Goal: Task Accomplishment & Management: Use online tool/utility

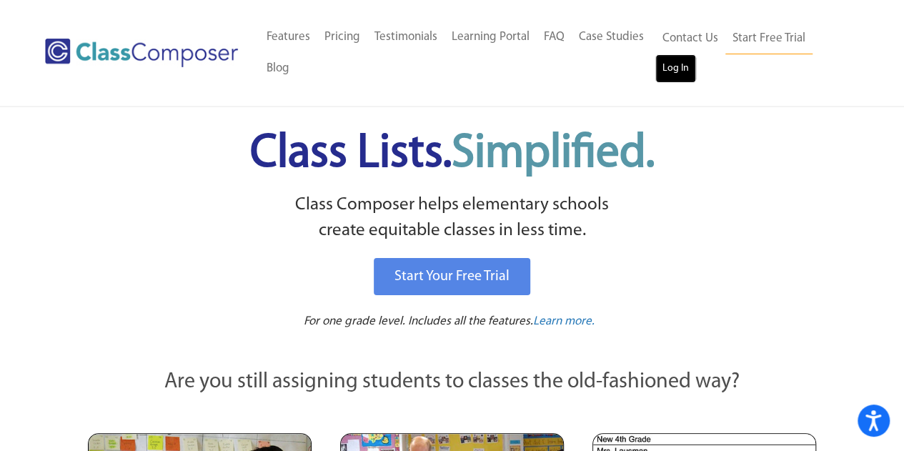
click at [691, 64] on link "Log In" at bounding box center [676, 68] width 41 height 29
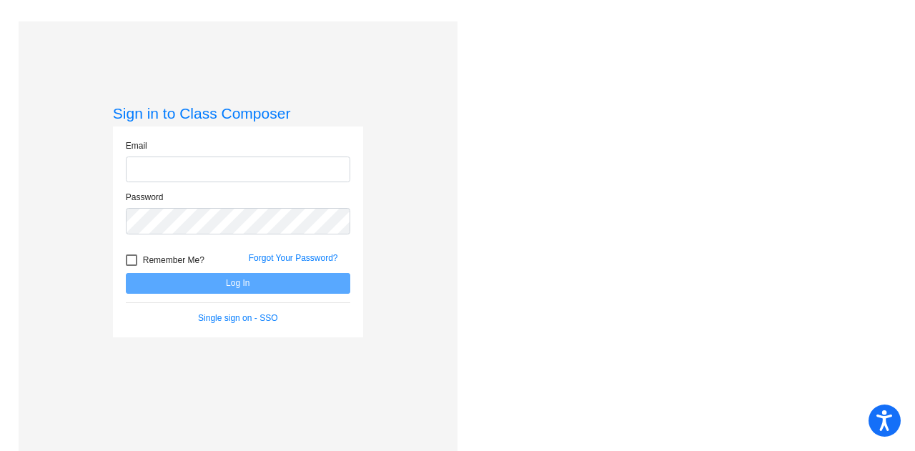
type input "kbartlett@marlboro.k12.nj.us"
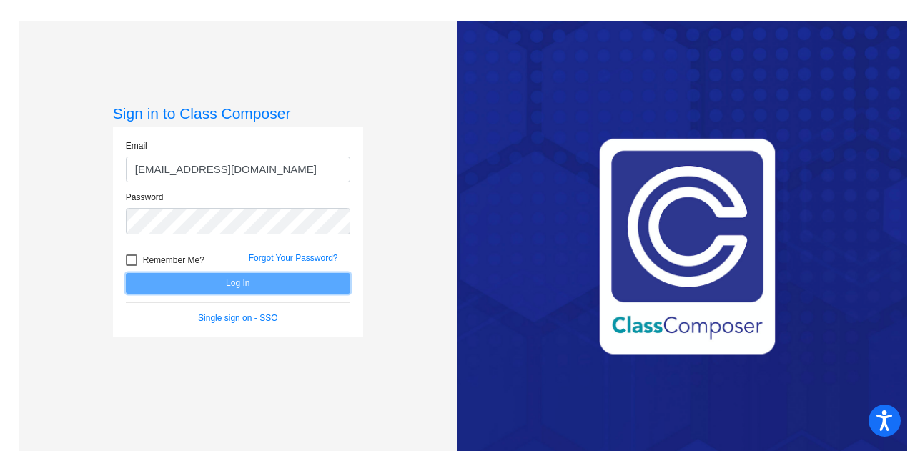
click at [266, 275] on button "Log In" at bounding box center [238, 283] width 225 height 21
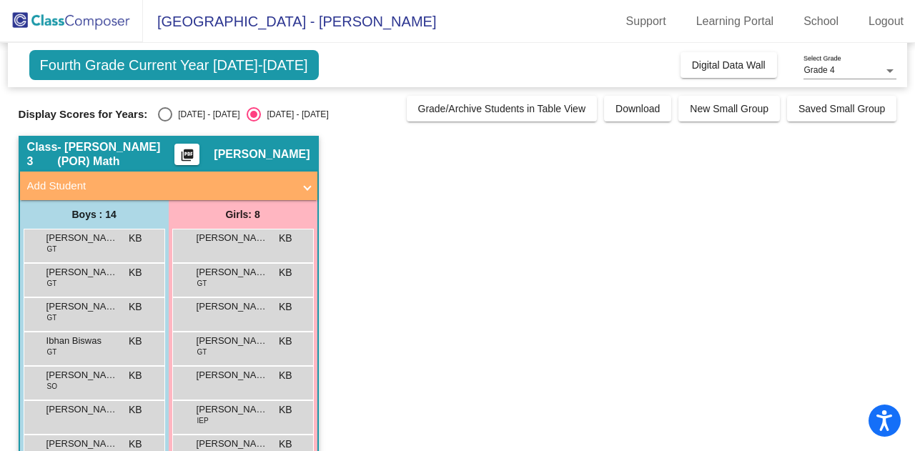
click at [160, 115] on div "Select an option" at bounding box center [165, 114] width 14 height 14
click at [164, 122] on input "2024 - 2025" at bounding box center [164, 122] width 1 height 1
radio input "true"
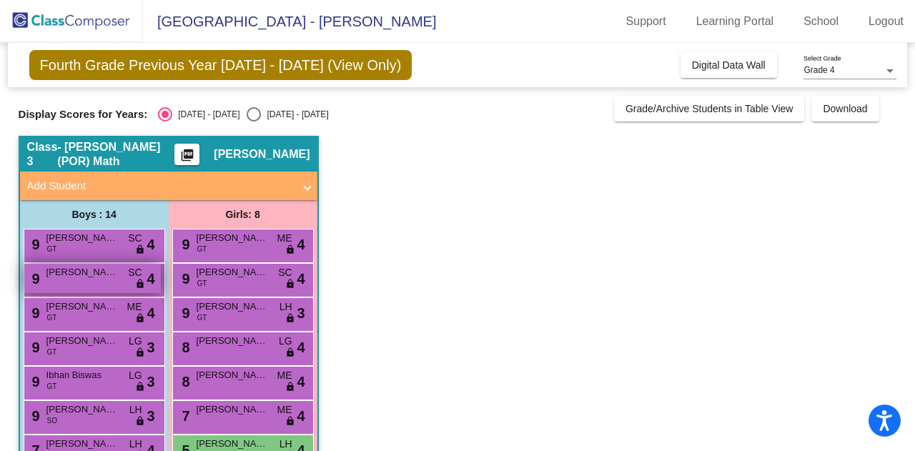
click at [114, 283] on div "9 Jared Fensterstock SC lock do_not_disturb_alt 4" at bounding box center [92, 278] width 137 height 29
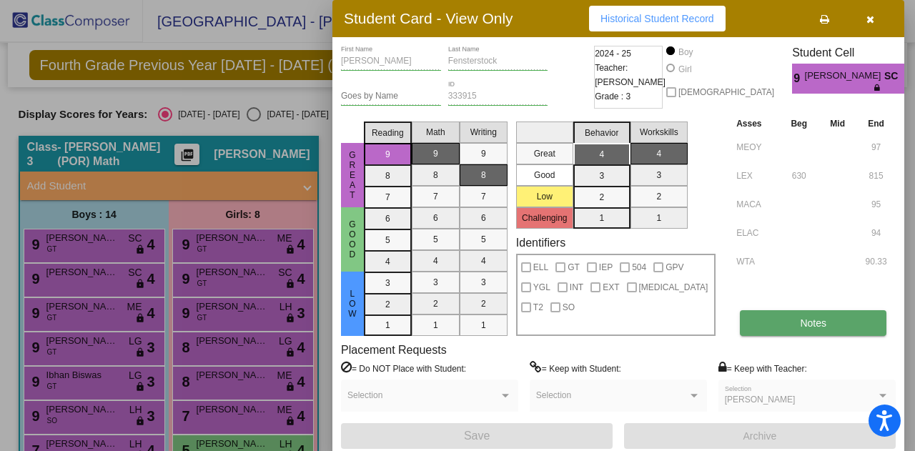
click at [835, 320] on button "Notes" at bounding box center [813, 323] width 147 height 26
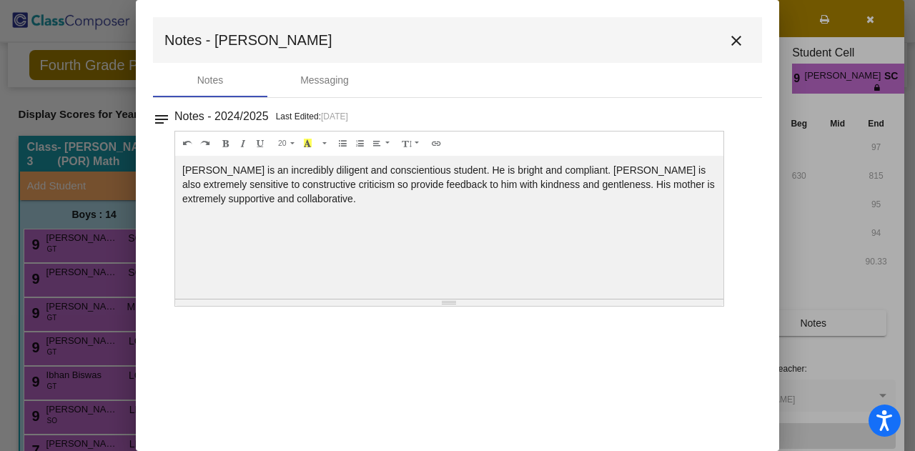
click at [736, 44] on mat-icon "close" at bounding box center [736, 40] width 17 height 17
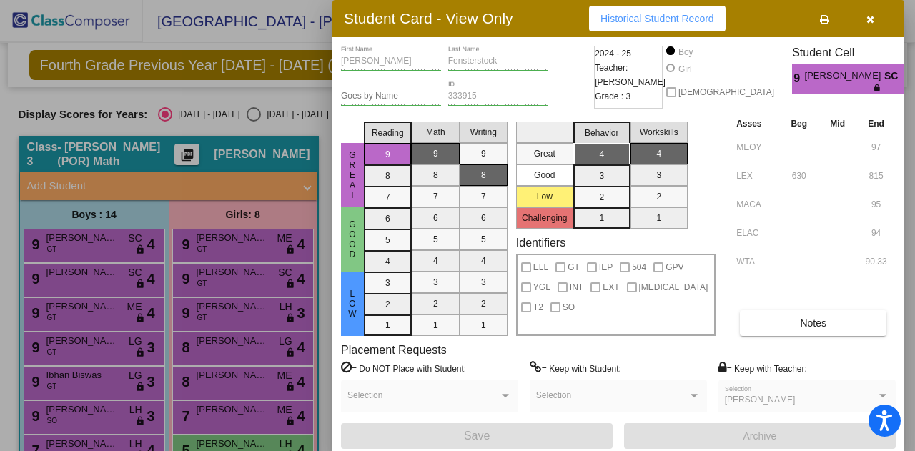
click at [317, 101] on div at bounding box center [457, 225] width 915 height 451
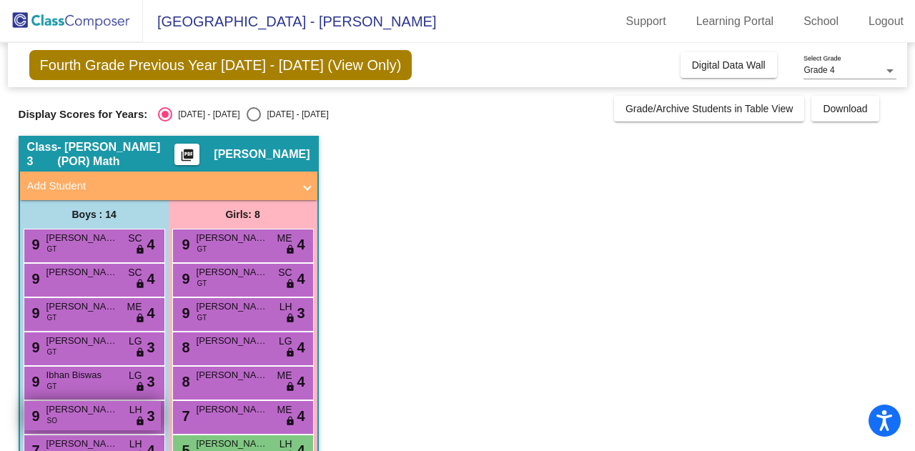
scroll to position [280, 0]
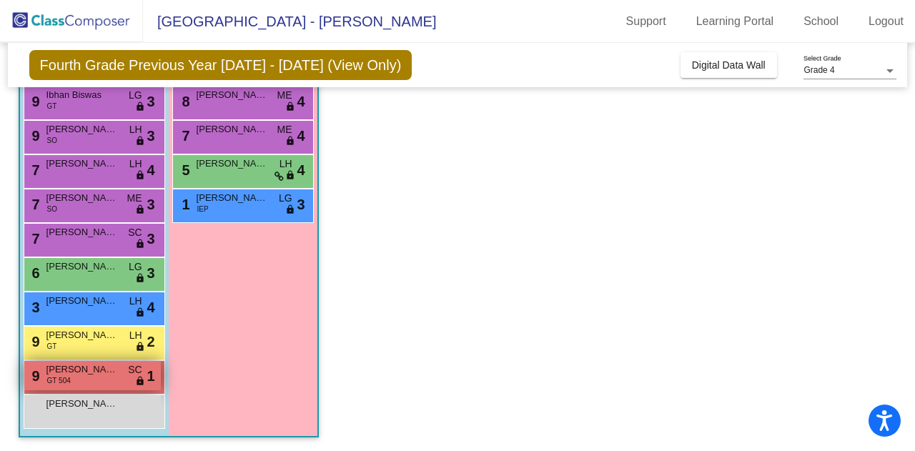
click at [107, 384] on div "9 Tejus Bharamgoudar GT 504 SC lock do_not_disturb_alt 1" at bounding box center [92, 375] width 137 height 29
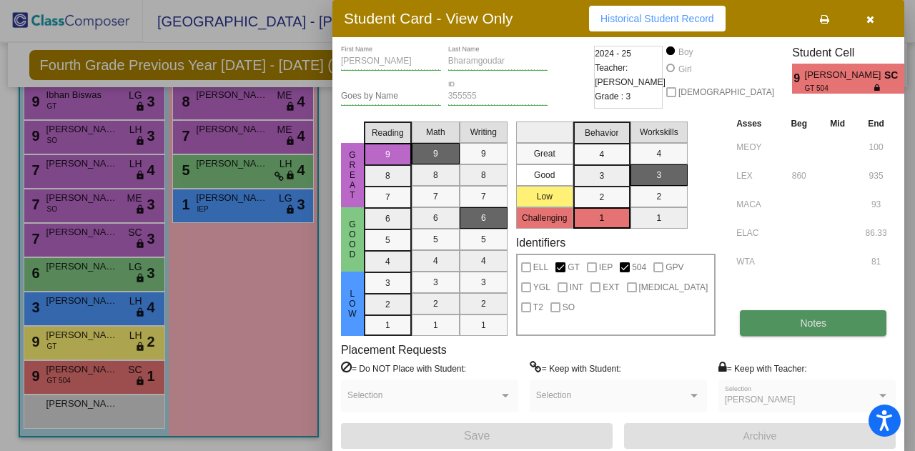
click at [809, 327] on span "Notes" at bounding box center [813, 322] width 26 height 11
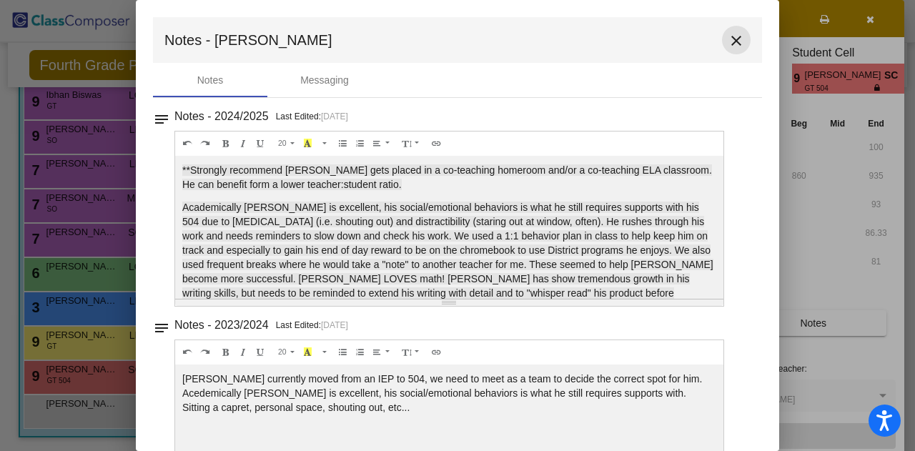
click at [728, 42] on mat-icon "close" at bounding box center [736, 40] width 17 height 17
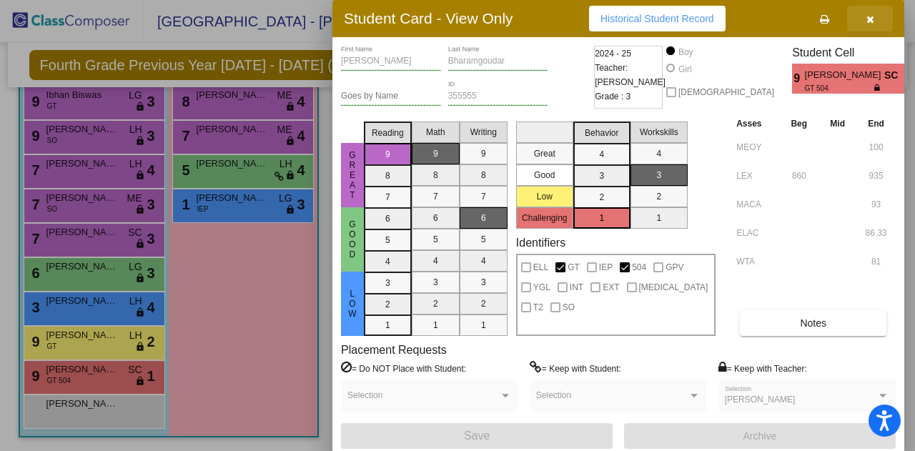
click at [867, 19] on icon "button" at bounding box center [871, 19] width 8 height 10
